Goal: Information Seeking & Learning: Learn about a topic

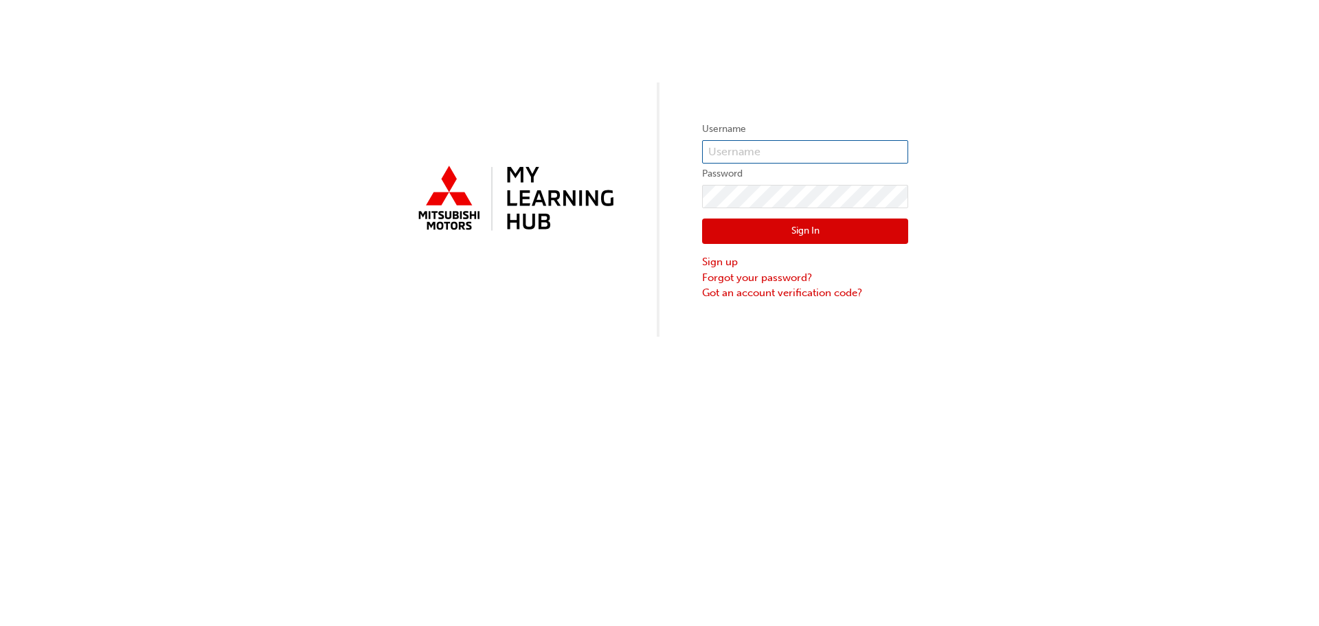
type input "[EMAIL_ADDRESS][DOMAIN_NAME]"
click at [773, 232] on button "Sign In" at bounding box center [805, 232] width 206 height 26
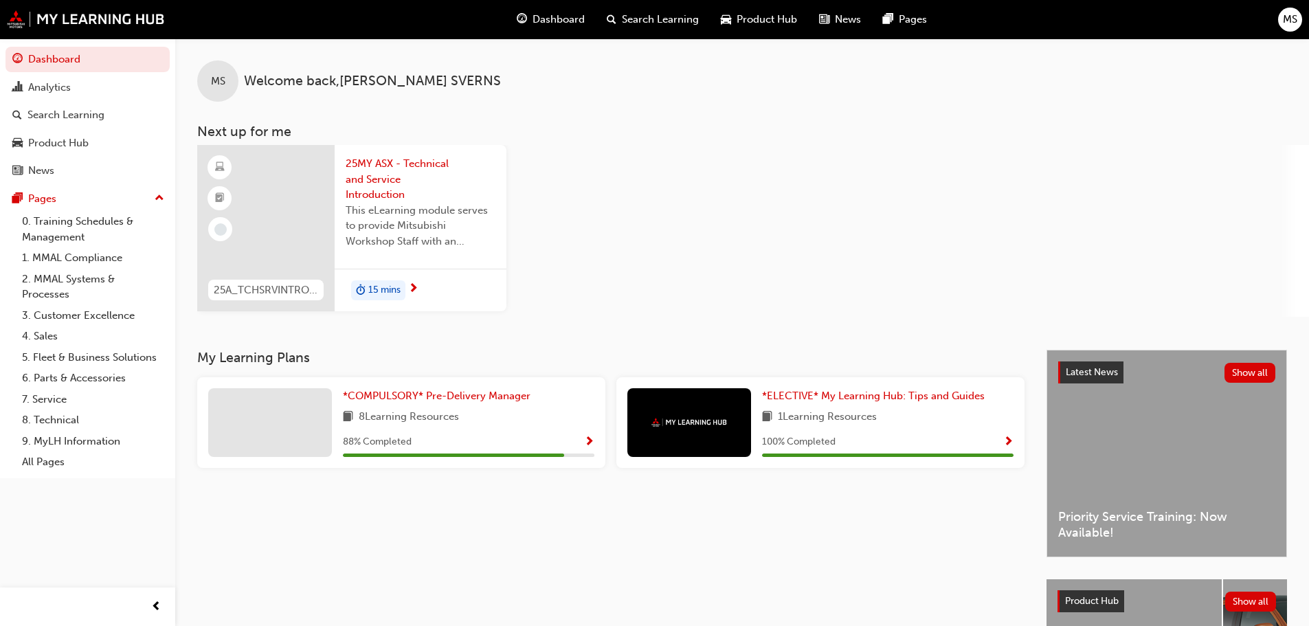
drag, startPoint x: 760, startPoint y: 36, endPoint x: 759, endPoint y: 23, distance: 13.1
click at [759, 23] on span "Product Hub" at bounding box center [767, 20] width 60 height 16
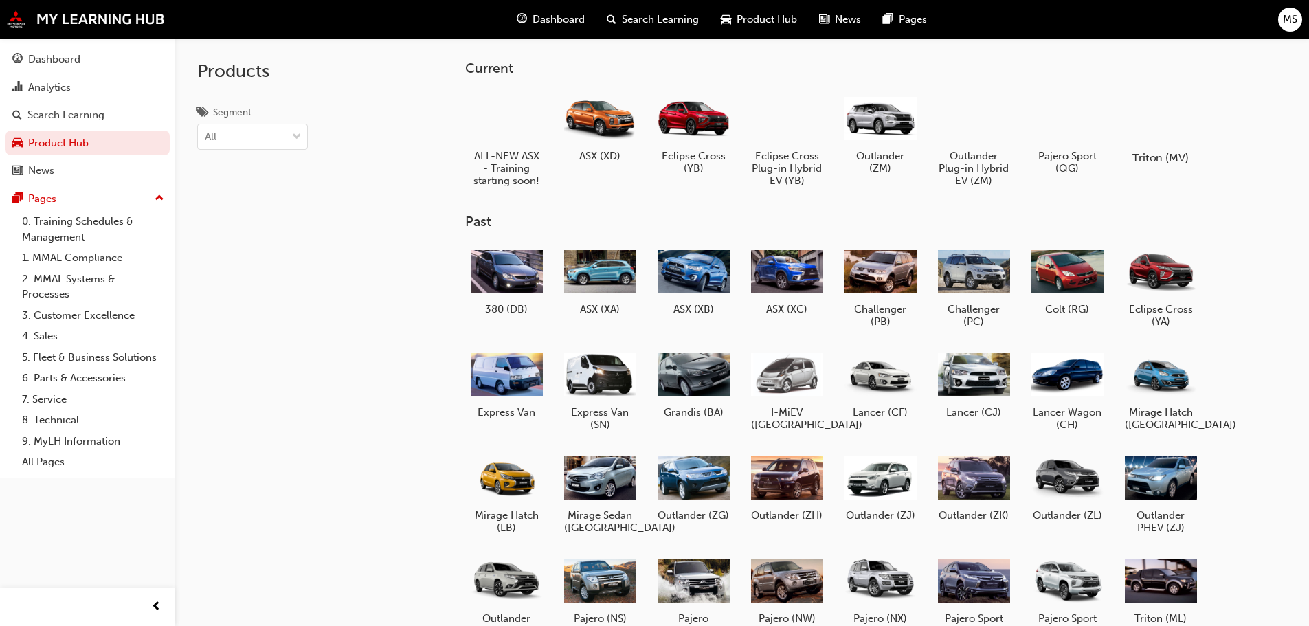
click at [1164, 123] on div at bounding box center [1160, 118] width 76 height 55
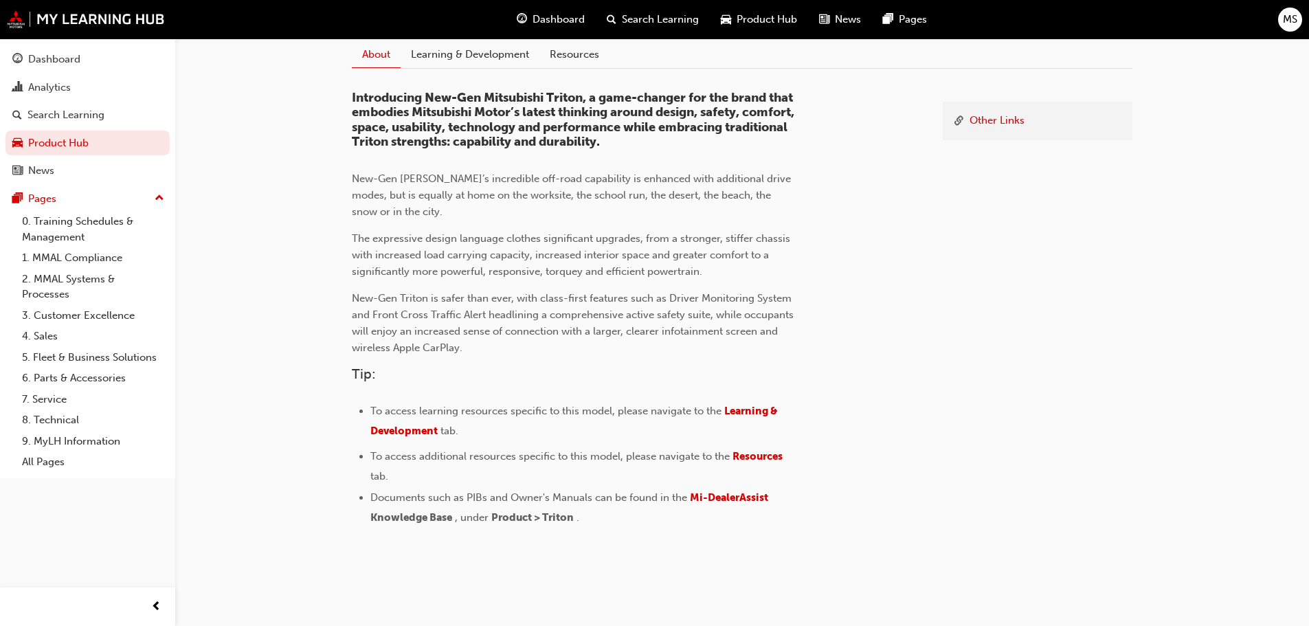
scroll to position [372, 0]
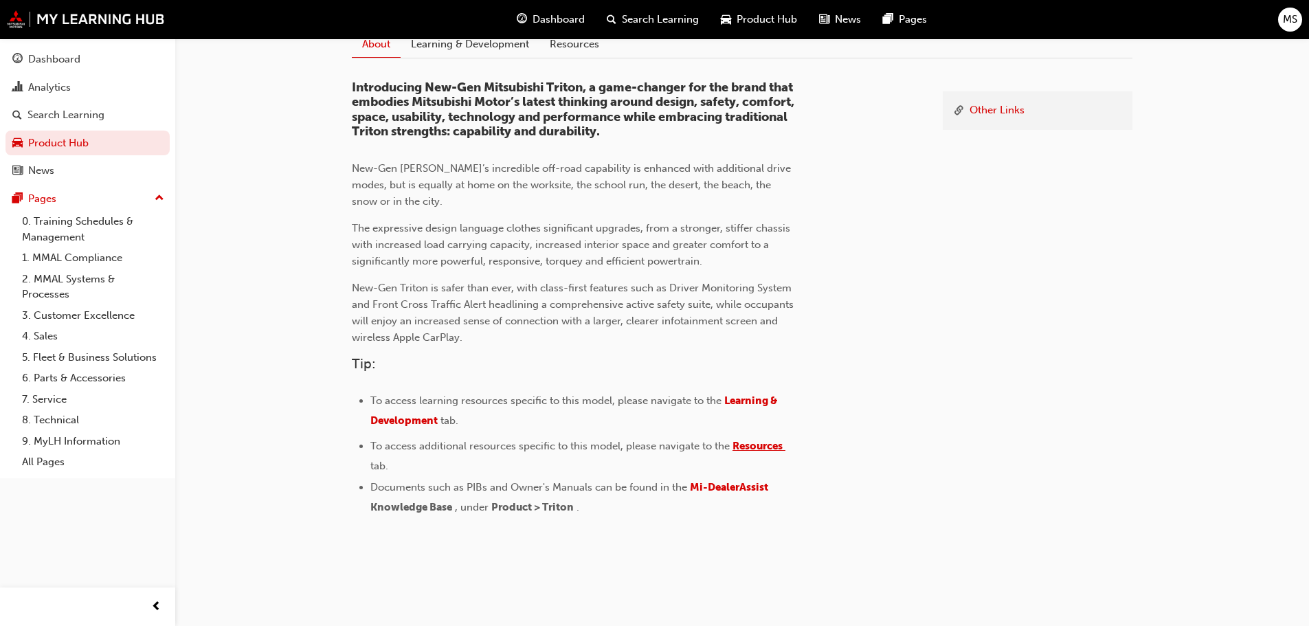
click at [760, 445] on span "Resources" at bounding box center [758, 446] width 50 height 12
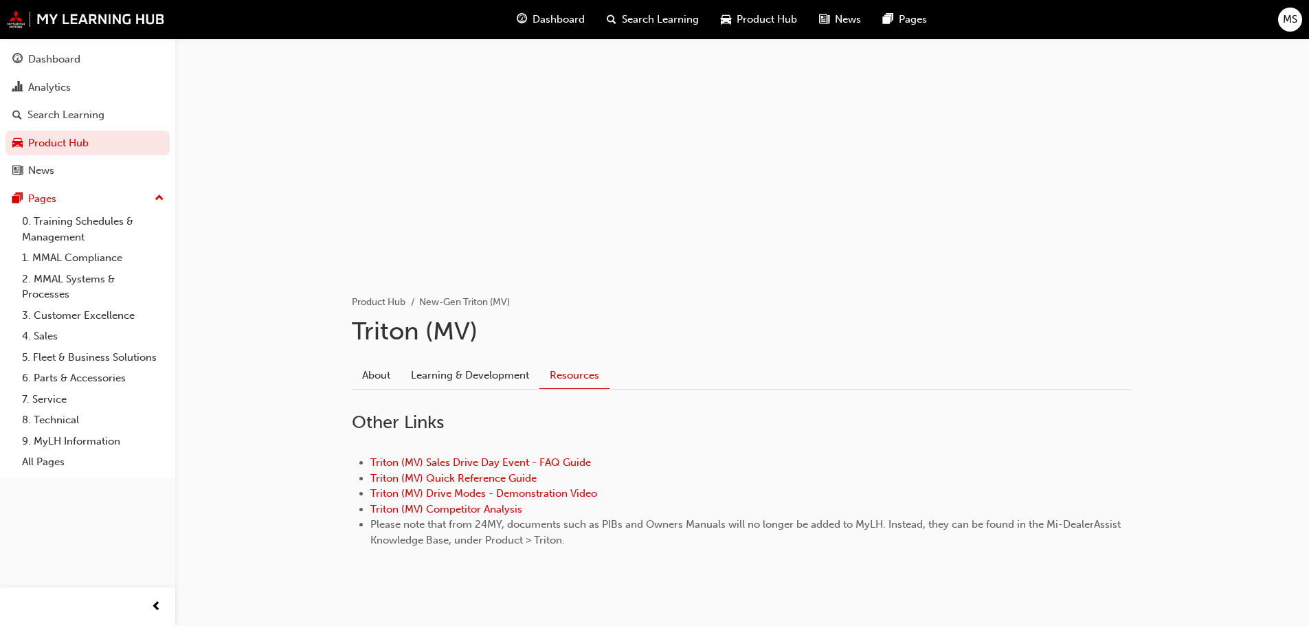
scroll to position [63, 0]
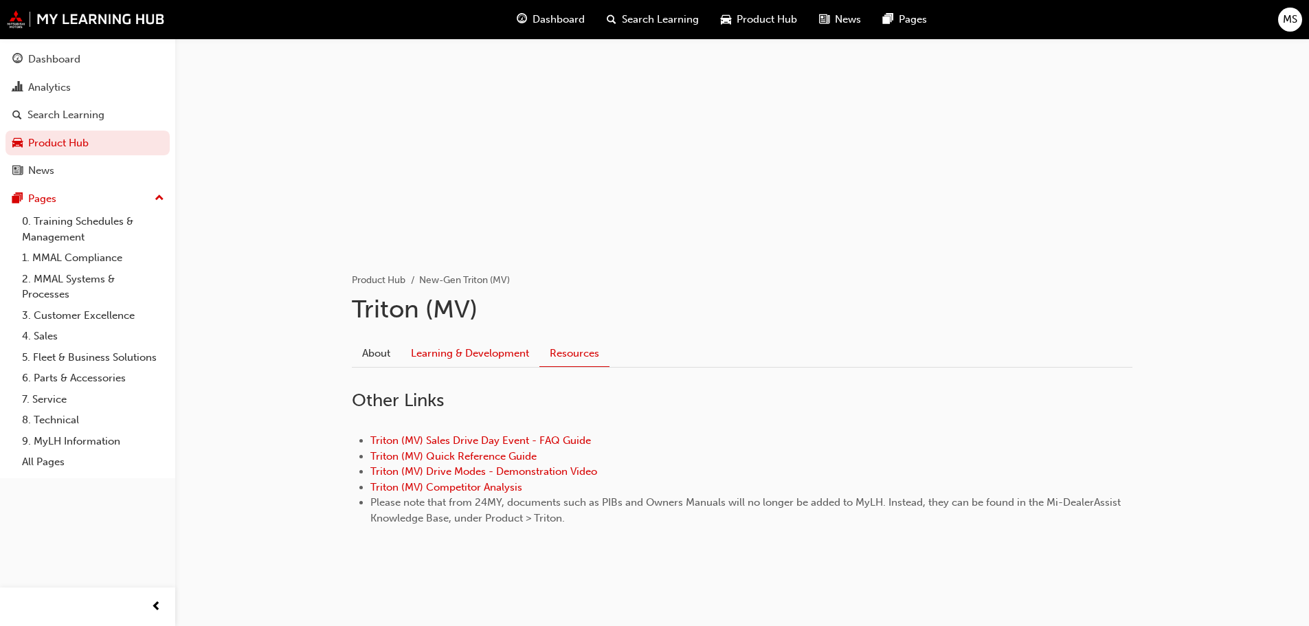
click at [482, 357] on link "Learning & Development" at bounding box center [470, 353] width 139 height 26
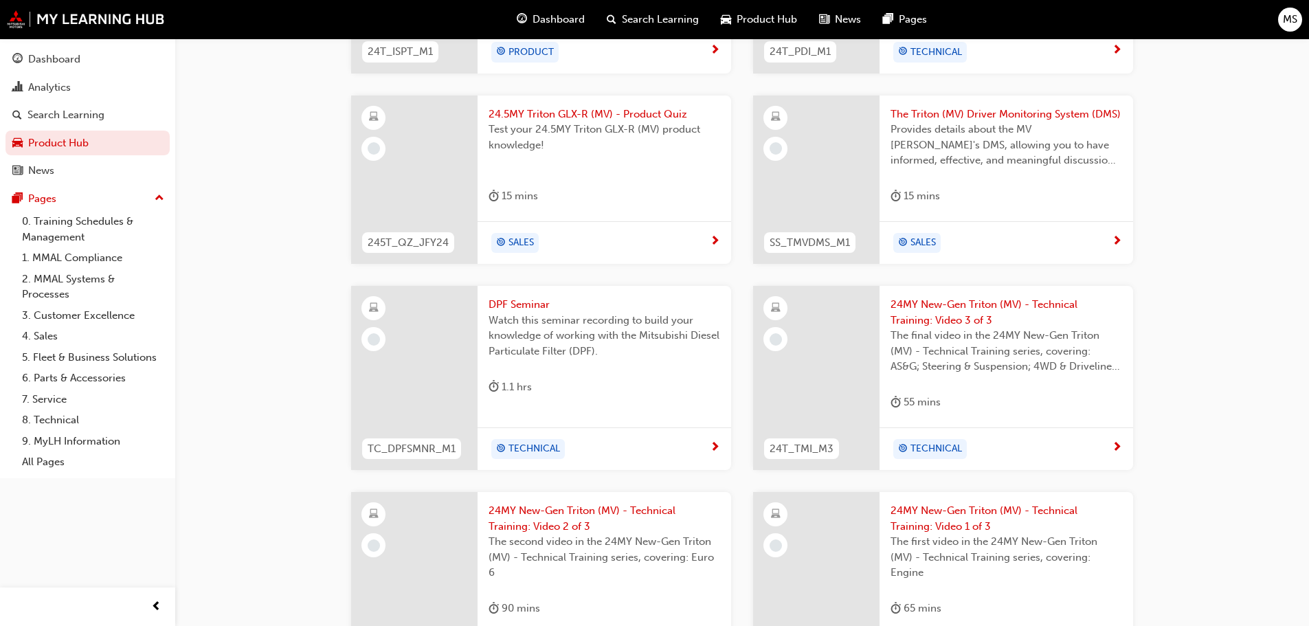
scroll to position [618, 0]
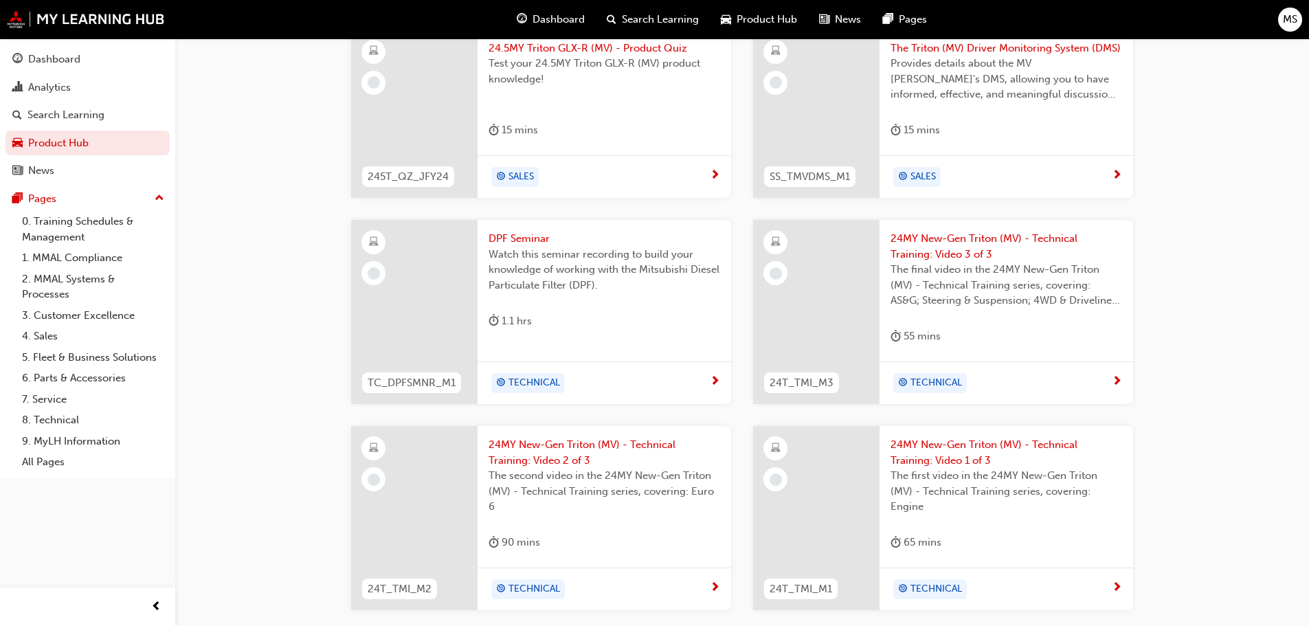
click at [1286, 19] on span "MS" at bounding box center [1290, 20] width 14 height 16
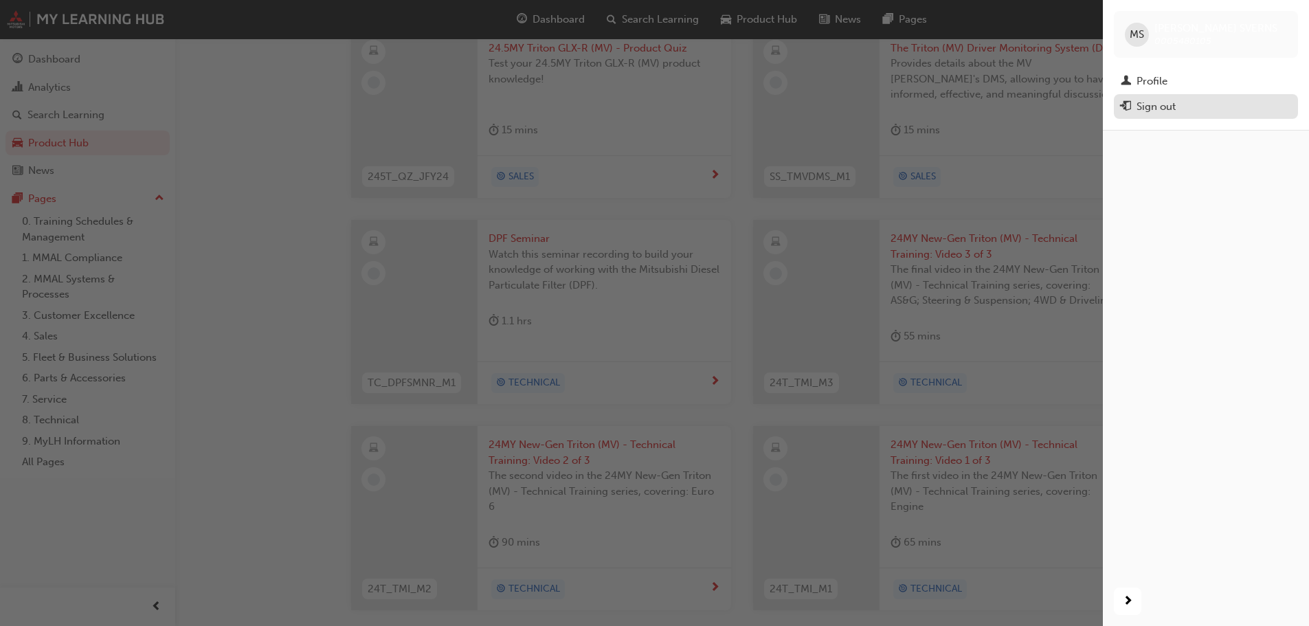
click at [1207, 108] on div "Sign out" at bounding box center [1206, 106] width 170 height 17
